Goal: Entertainment & Leisure: Consume media (video, audio)

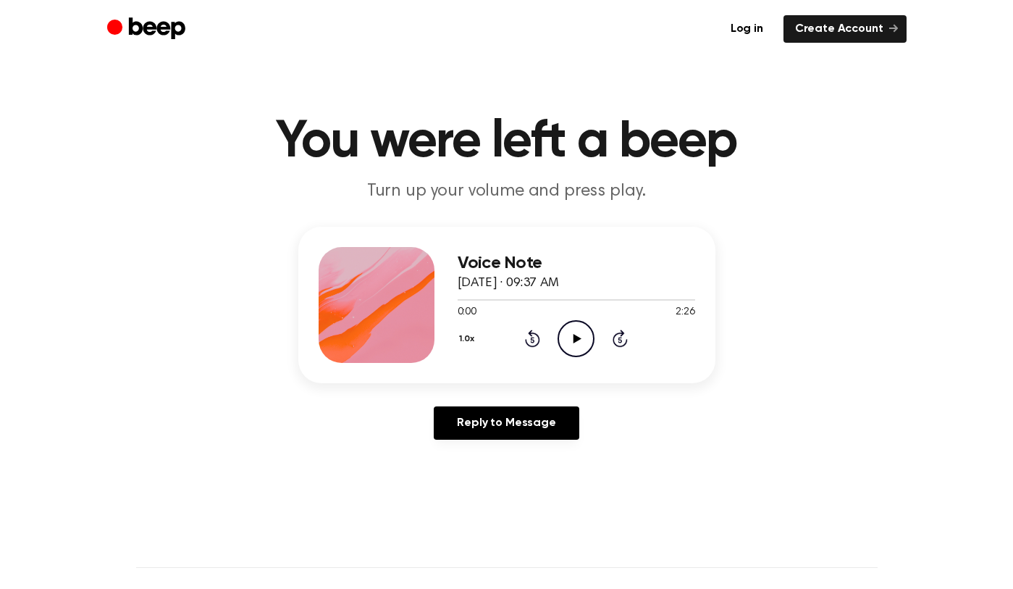
click at [778, 139] on h1 "You were left a beep" at bounding box center [506, 142] width 741 height 52
click at [579, 342] on icon "Play Audio" at bounding box center [576, 338] width 37 height 37
click at [528, 343] on icon at bounding box center [532, 337] width 15 height 17
click at [533, 342] on icon at bounding box center [533, 340] width 4 height 6
click at [536, 338] on icon "Rewind 5 seconds" at bounding box center [532, 338] width 16 height 19
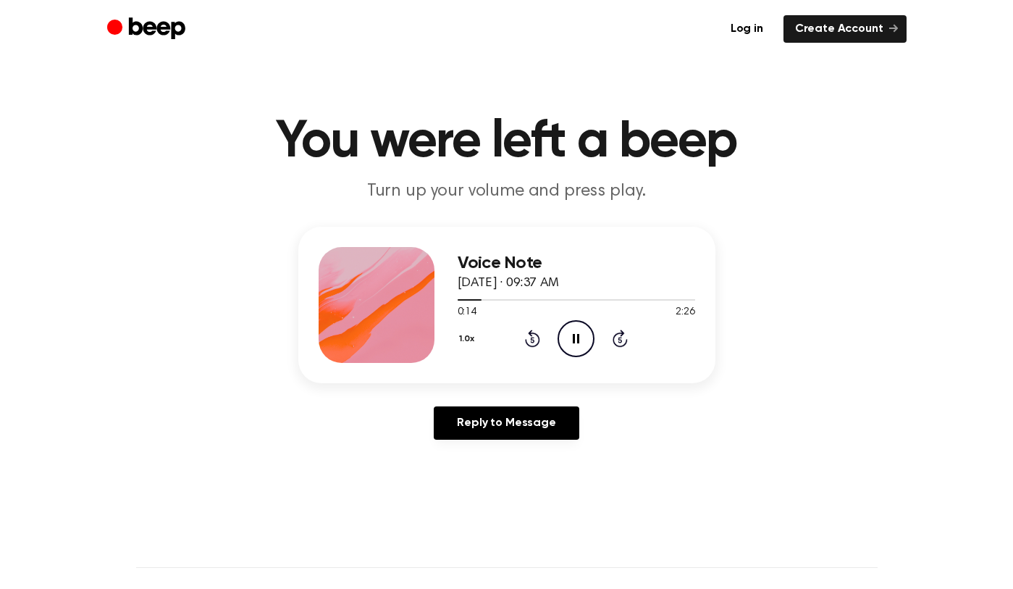
click at [577, 337] on icon at bounding box center [576, 338] width 7 height 9
click at [570, 336] on icon "Play Audio" at bounding box center [576, 338] width 37 height 37
click at [546, 339] on div "1.0x Rewind 5 seconds Pause Audio Skip 5 seconds" at bounding box center [576, 338] width 237 height 37
click at [539, 339] on icon at bounding box center [532, 337] width 15 height 17
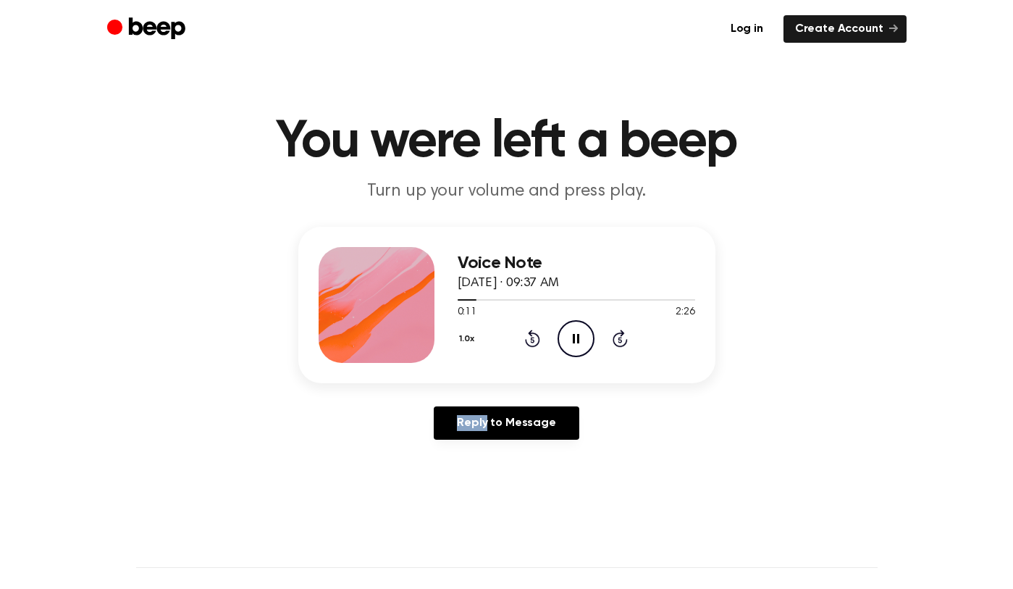
click at [539, 339] on icon at bounding box center [532, 337] width 15 height 17
click at [538, 336] on icon at bounding box center [532, 337] width 15 height 17
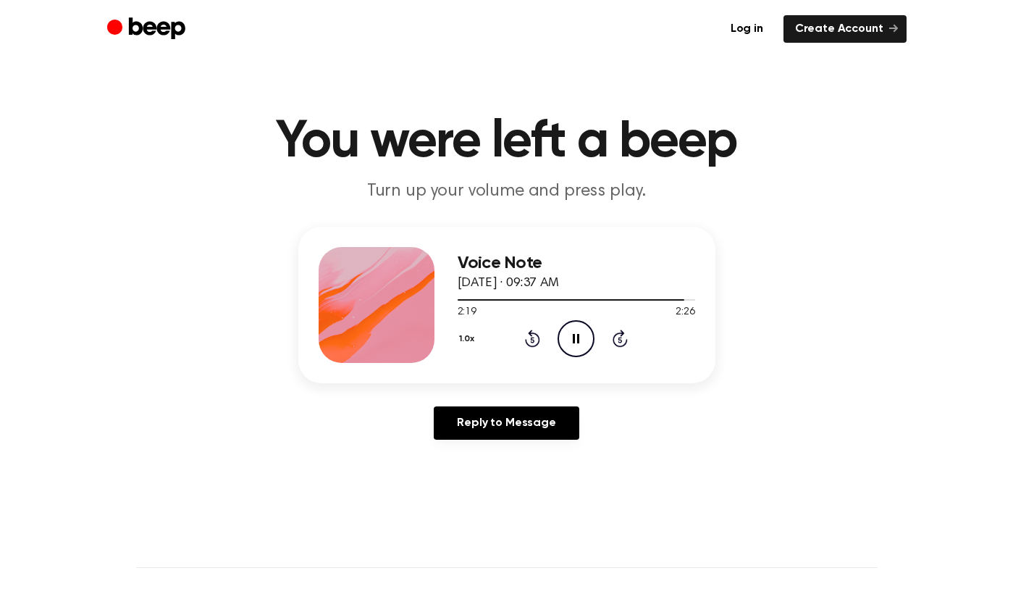
click at [622, 334] on icon at bounding box center [620, 337] width 15 height 17
click at [579, 332] on icon "Pause Audio" at bounding box center [576, 338] width 37 height 37
